Goal: Navigation & Orientation: Find specific page/section

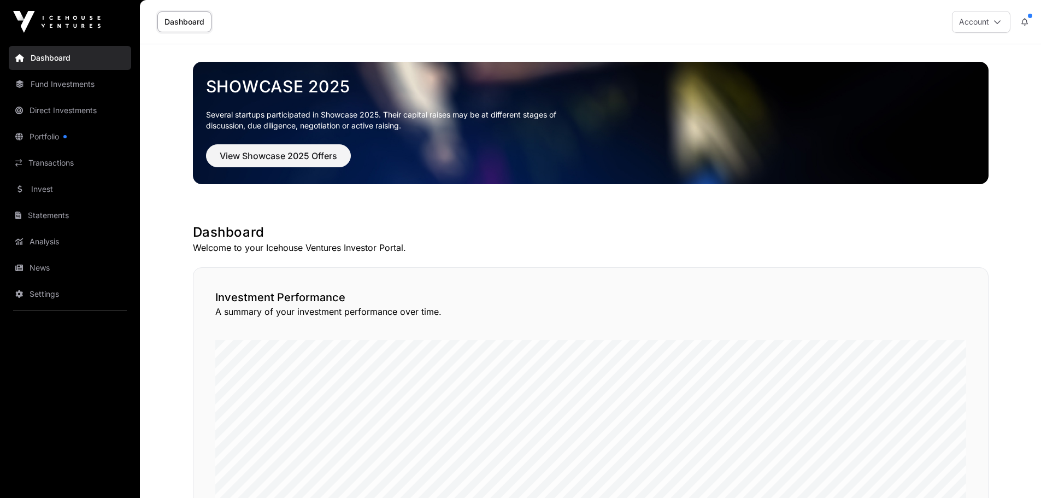
click at [50, 104] on link "Direct Investments" at bounding box center [70, 110] width 122 height 24
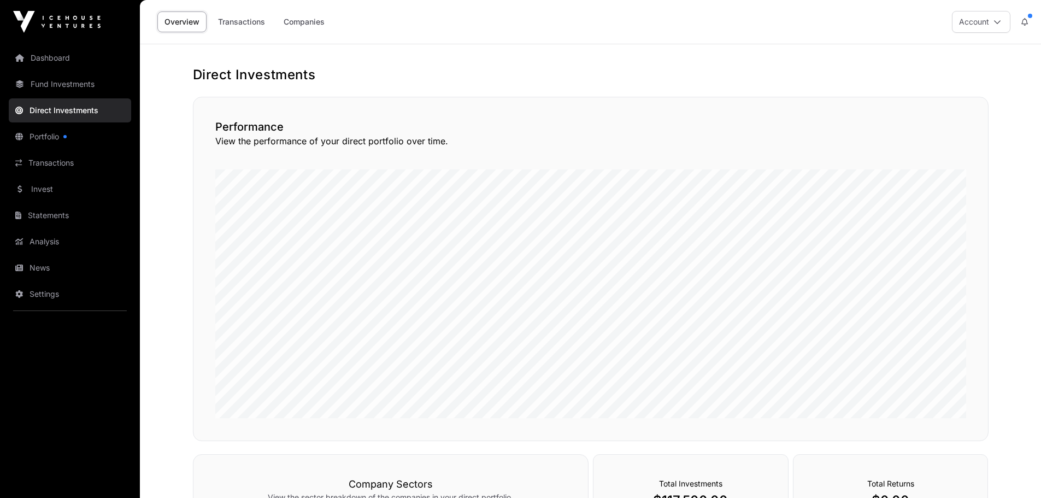
click at [260, 22] on link "Transactions" at bounding box center [241, 21] width 61 height 21
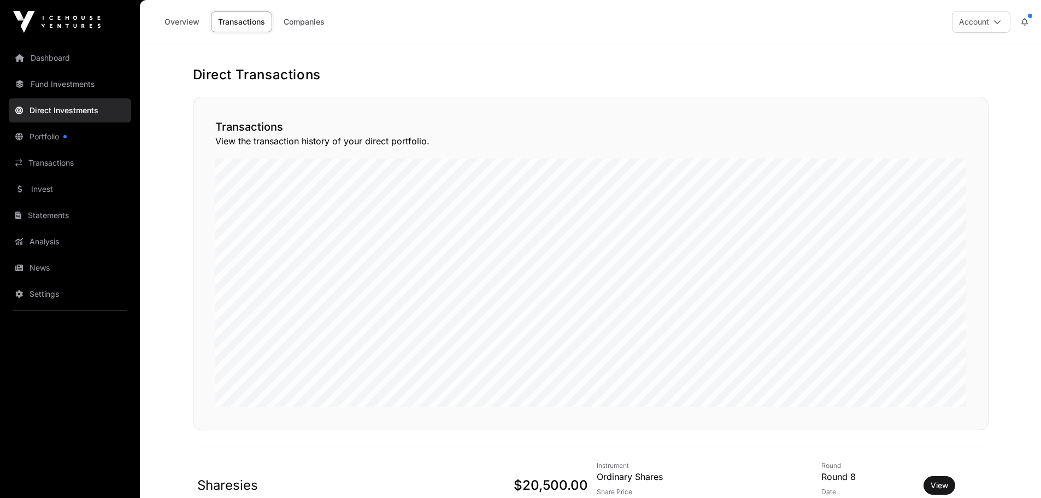
click at [312, 24] on link "Companies" at bounding box center [304, 21] width 55 height 21
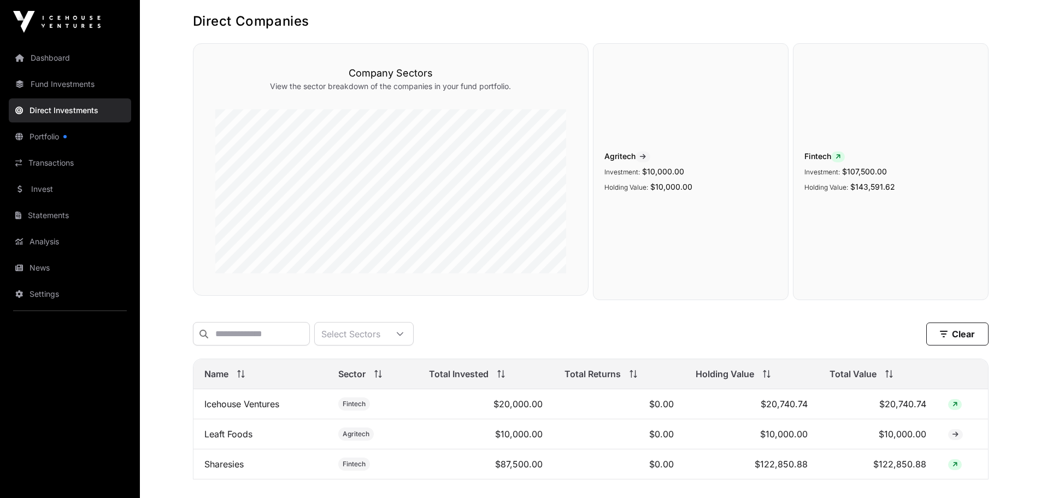
scroll to position [134, 0]
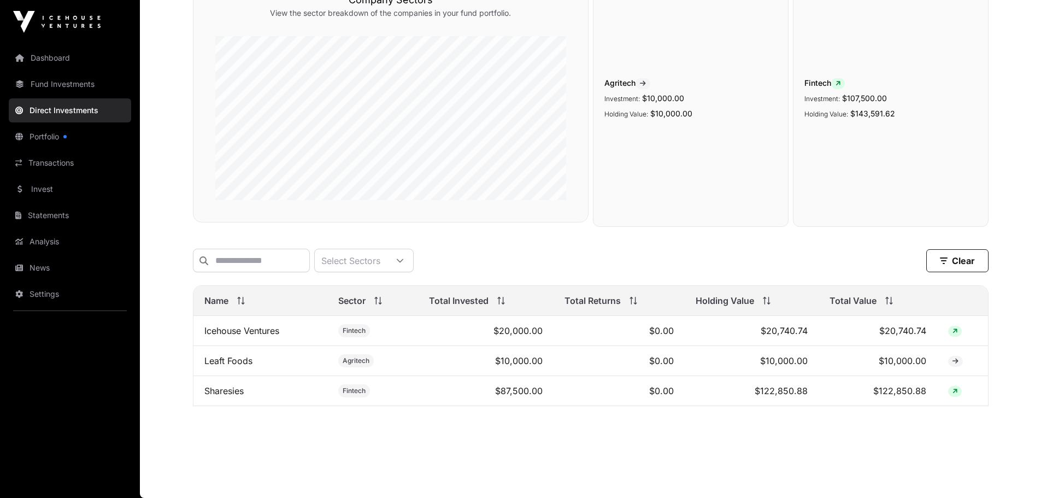
click at [256, 418] on div "Direct Companies Company Sectors View the sector breakdown of the companies in …" at bounding box center [591, 179] width 840 height 480
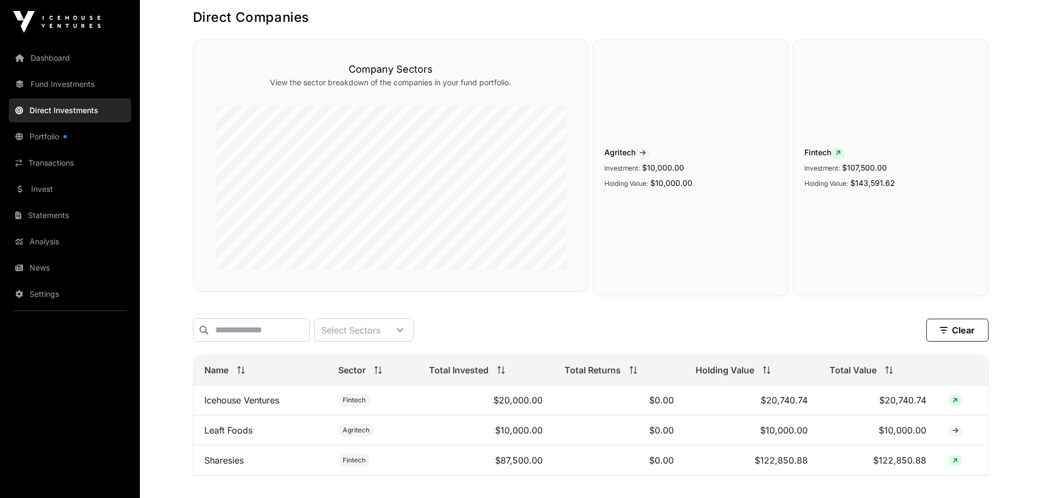
scroll to position [0, 0]
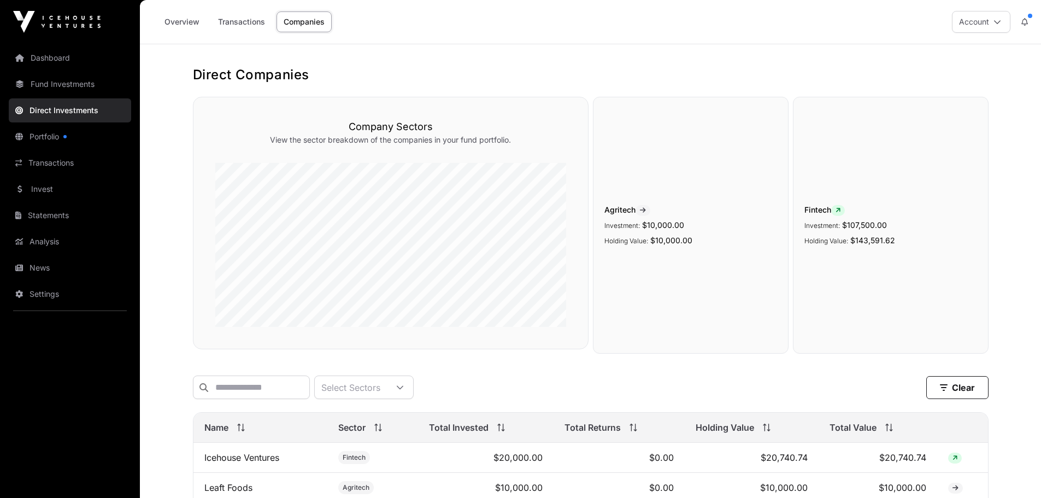
click at [60, 60] on link "Dashboard" at bounding box center [70, 58] width 122 height 24
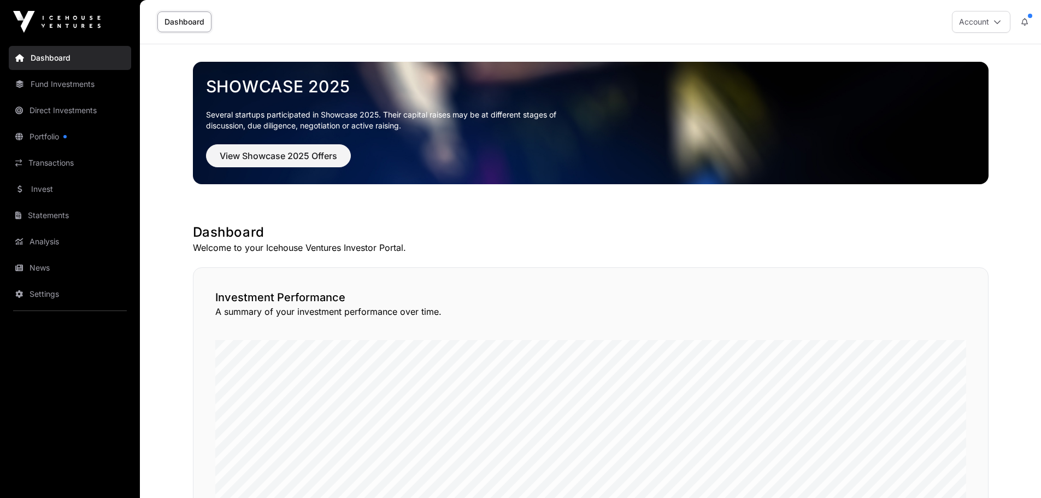
click at [62, 110] on link "Direct Investments" at bounding box center [70, 110] width 122 height 24
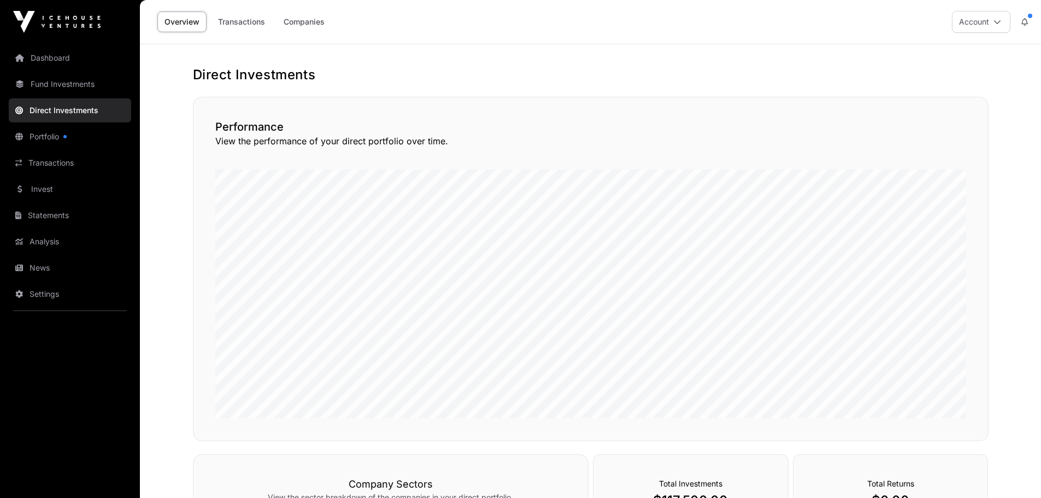
click at [55, 89] on link "Fund Investments" at bounding box center [70, 84] width 122 height 24
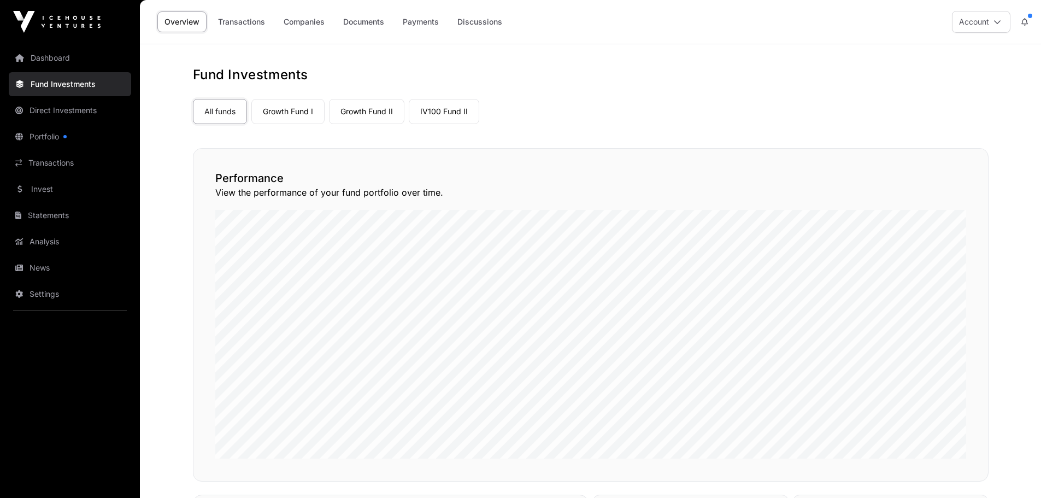
click at [88, 110] on link "Direct Investments" at bounding box center [70, 110] width 122 height 24
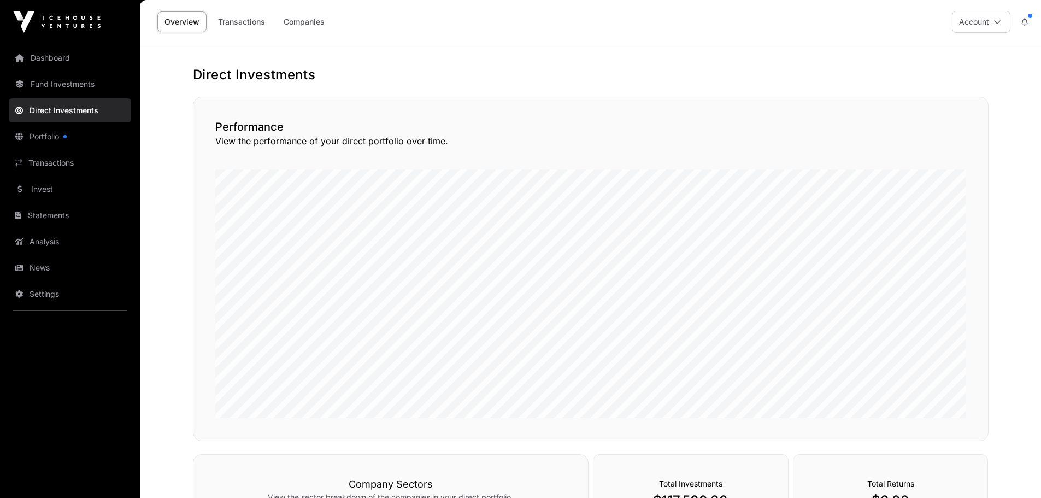
click at [311, 24] on link "Companies" at bounding box center [304, 21] width 55 height 21
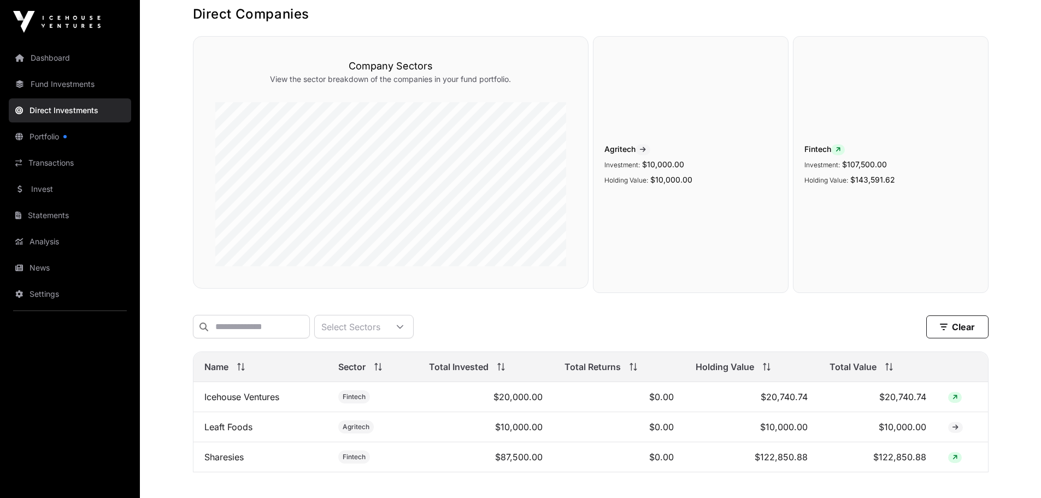
scroll to position [134, 0]
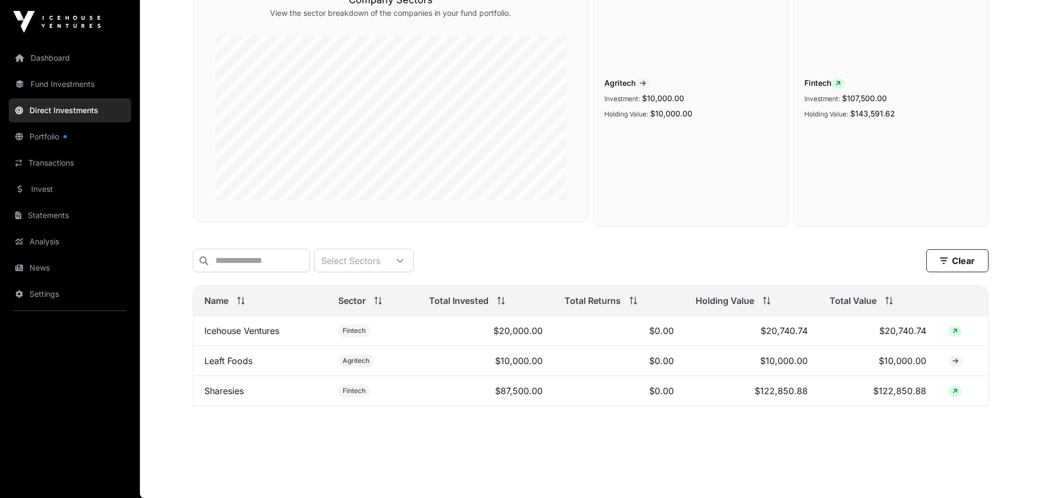
click at [229, 393] on link "Sharesies" at bounding box center [223, 390] width 39 height 11
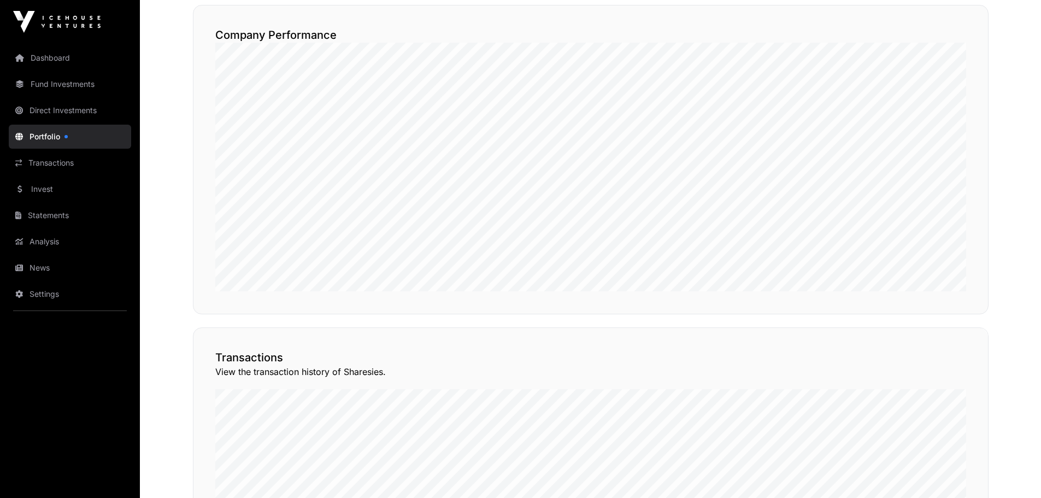
scroll to position [601, 0]
